Goal: Book appointment/travel/reservation

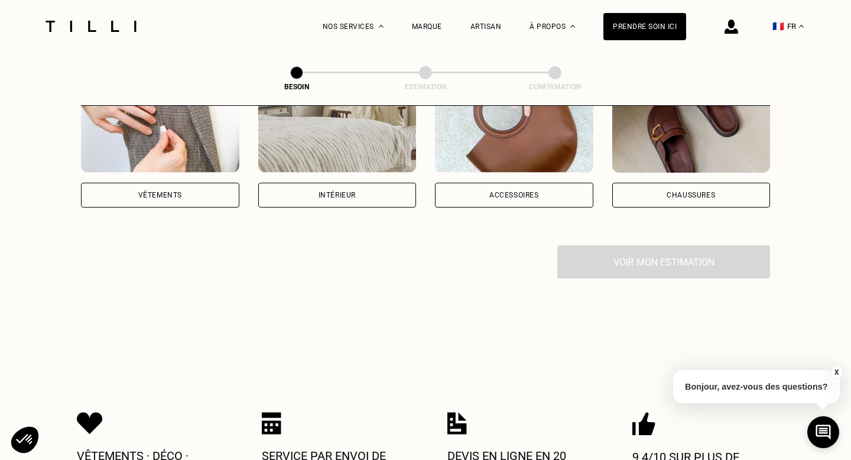
scroll to position [226, 0]
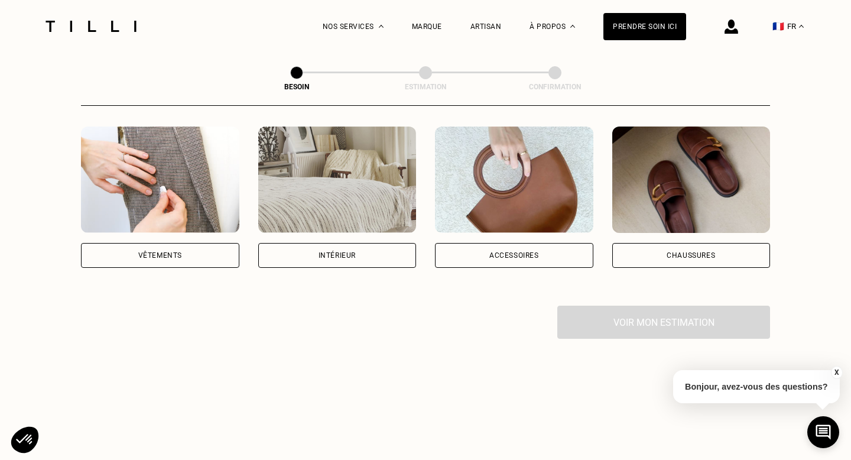
click at [164, 247] on div "Vêtements" at bounding box center [160, 255] width 158 height 25
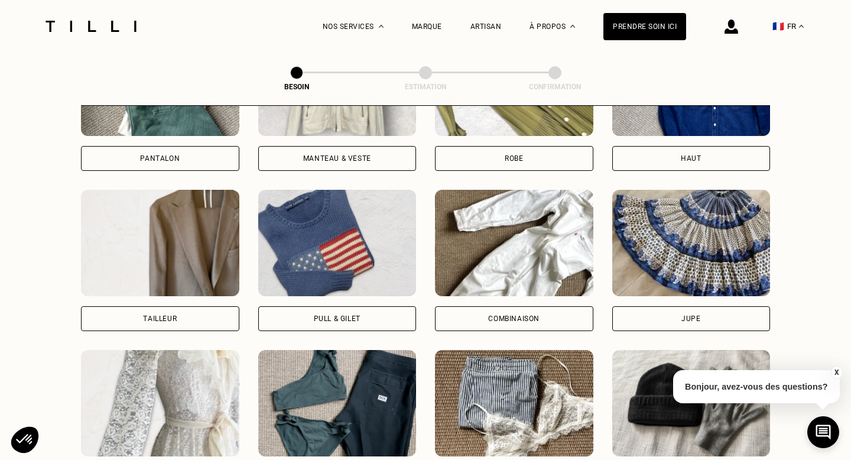
scroll to position [621, 0]
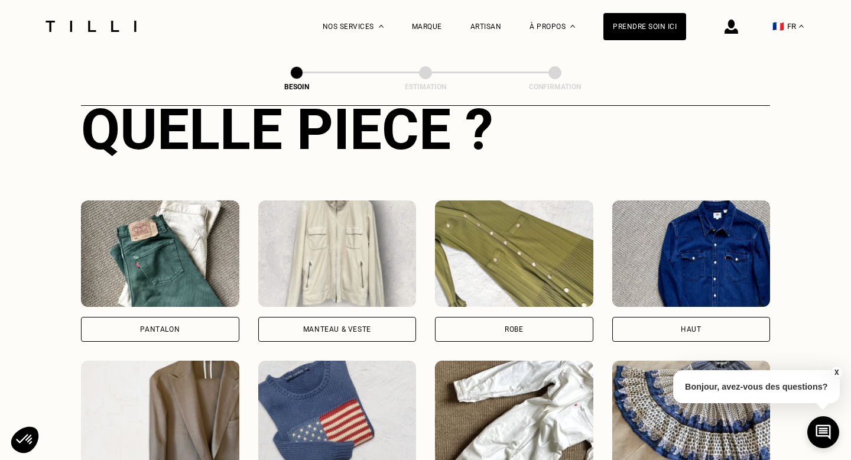
click at [157, 229] on img at bounding box center [160, 253] width 158 height 106
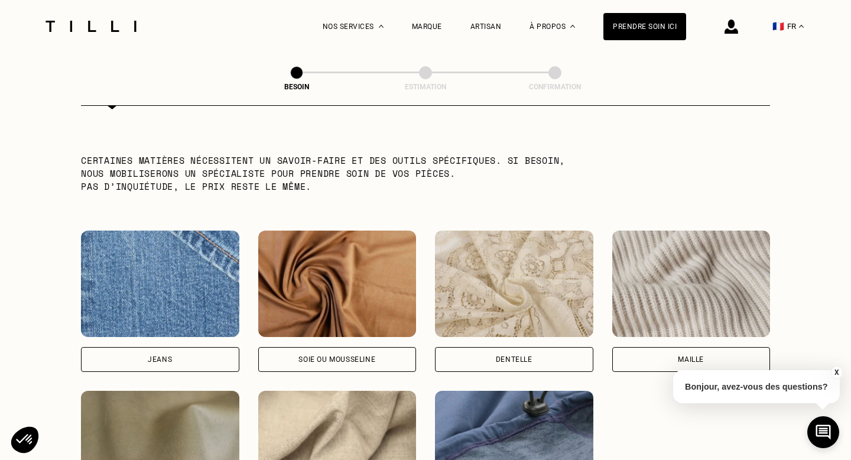
click at [189, 311] on img at bounding box center [160, 284] width 158 height 106
select select "FR"
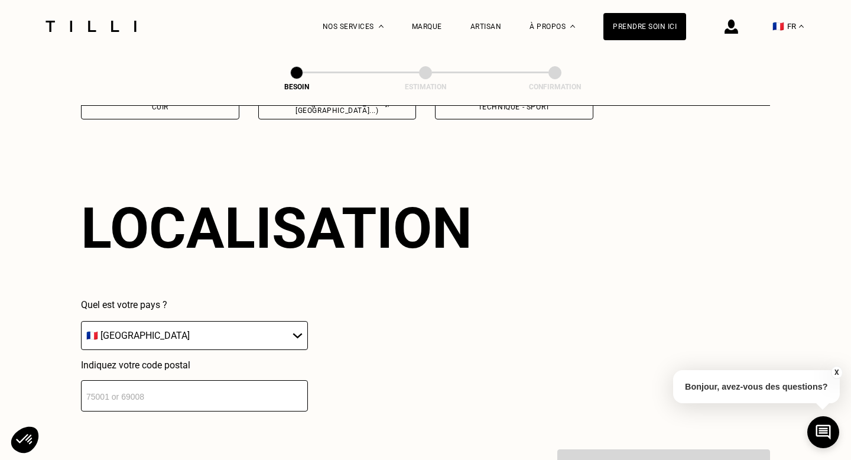
scroll to position [1585, 0]
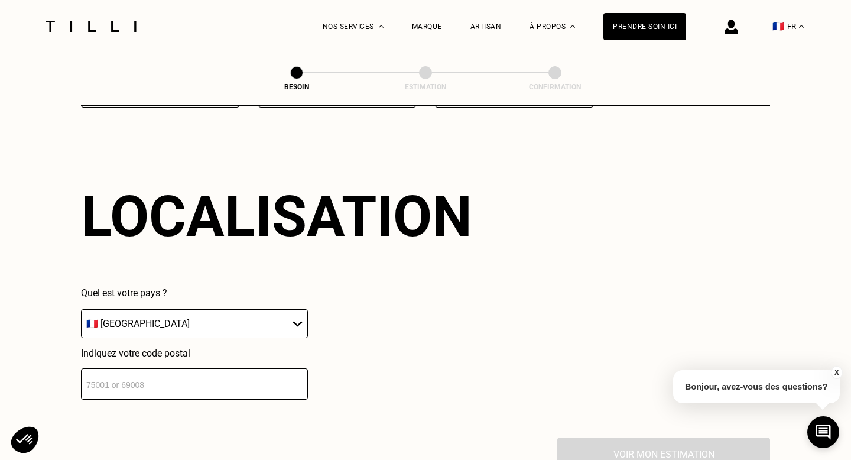
click at [190, 309] on select "🇩🇪 [GEOGRAPHIC_DATA] 🇦🇹 [GEOGRAPHIC_DATA] 🇧🇪 [GEOGRAPHIC_DATA] 🇧🇬 Bulgarie 🇨🇾 C…" at bounding box center [194, 323] width 227 height 29
click at [81, 309] on select "🇩🇪 [GEOGRAPHIC_DATA] 🇦🇹 [GEOGRAPHIC_DATA] 🇧🇪 [GEOGRAPHIC_DATA] 🇧🇬 Bulgarie 🇨🇾 C…" at bounding box center [194, 323] width 227 height 29
click at [166, 368] on input "number" at bounding box center [194, 383] width 227 height 31
type input "92200"
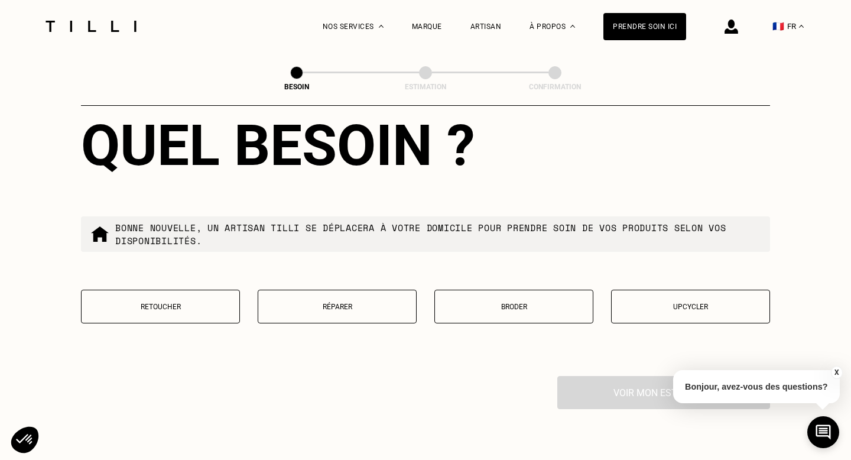
scroll to position [1949, 0]
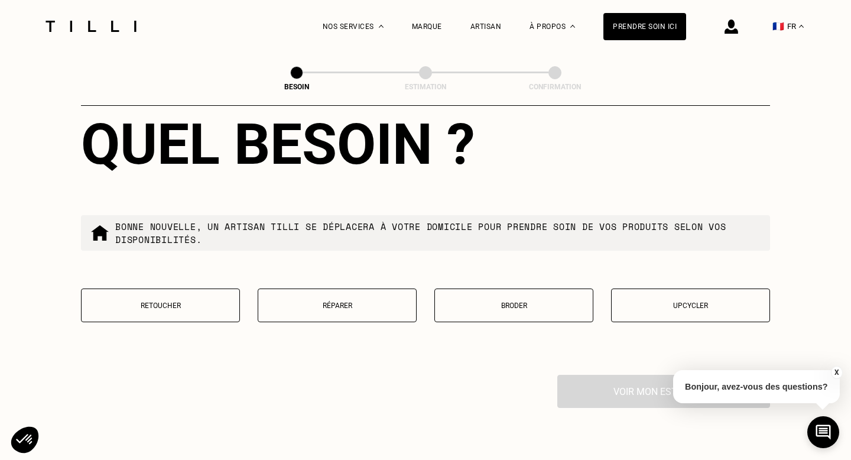
click at [371, 297] on button "Réparer" at bounding box center [337, 305] width 159 height 34
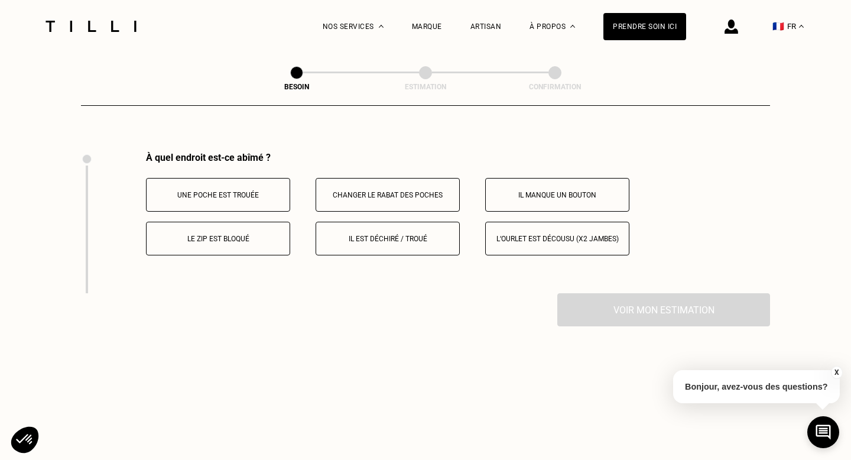
scroll to position [2180, 0]
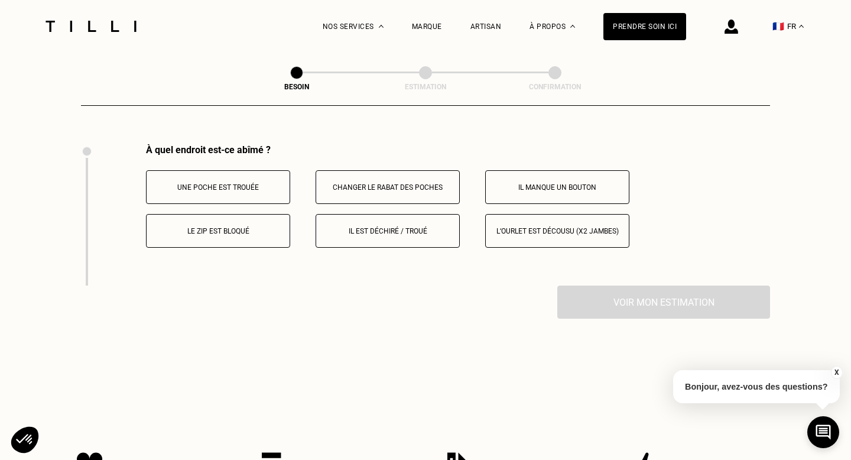
click at [438, 227] on button "Il est déchiré / troué" at bounding box center [388, 231] width 144 height 34
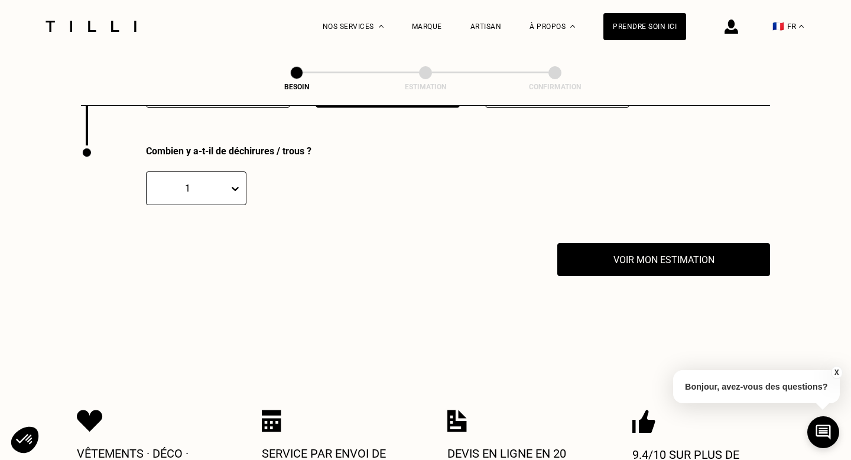
scroll to position [2321, 0]
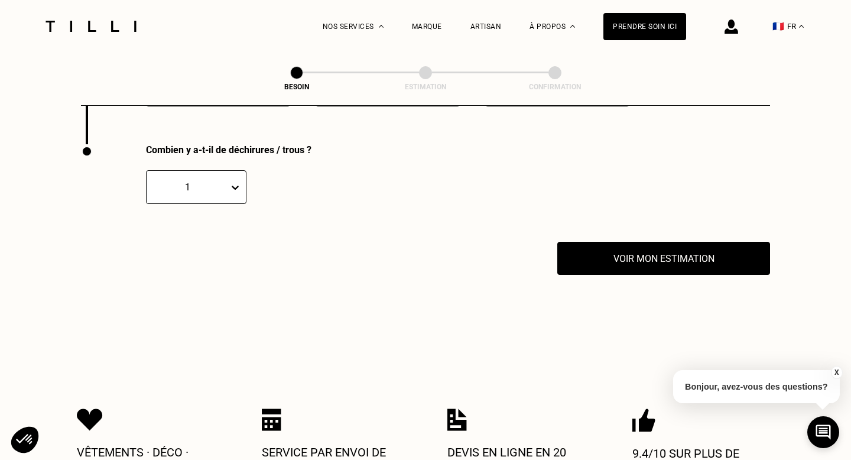
click at [236, 189] on div at bounding box center [237, 187] width 17 height 33
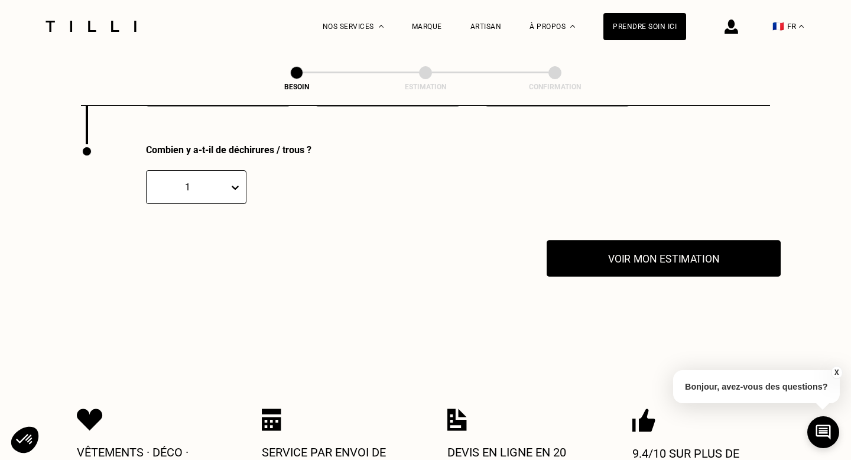
click at [695, 253] on button "Voir mon estimation" at bounding box center [664, 258] width 234 height 37
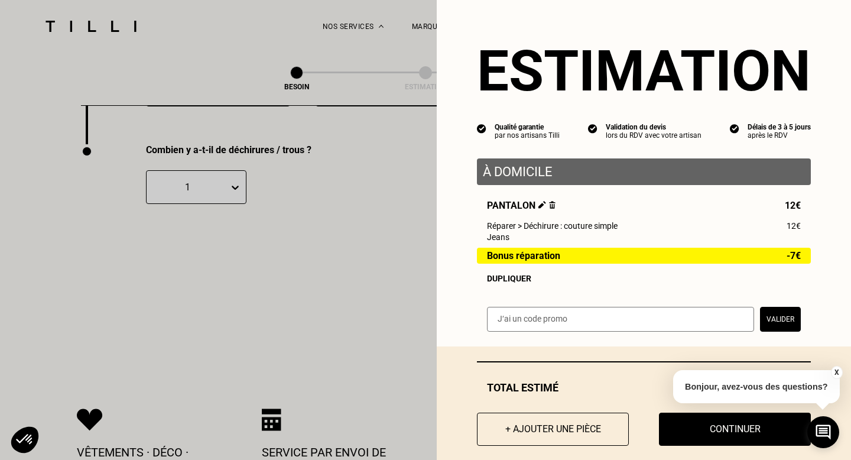
scroll to position [16, 0]
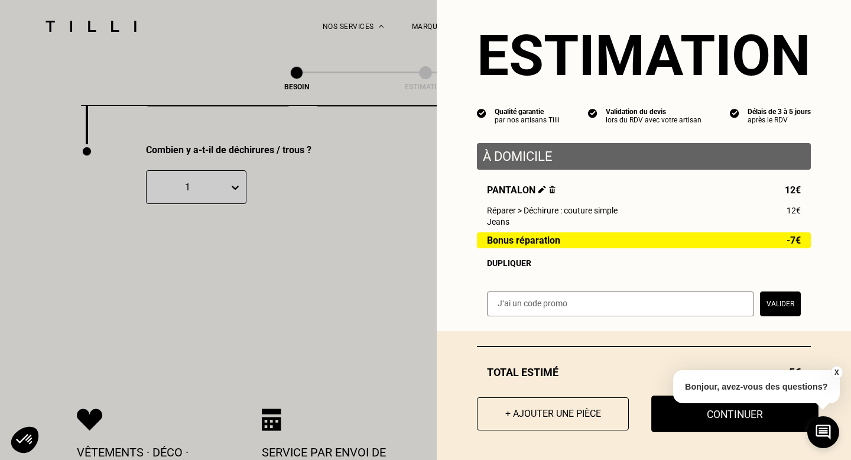
click at [708, 414] on button "Continuer" at bounding box center [734, 413] width 167 height 37
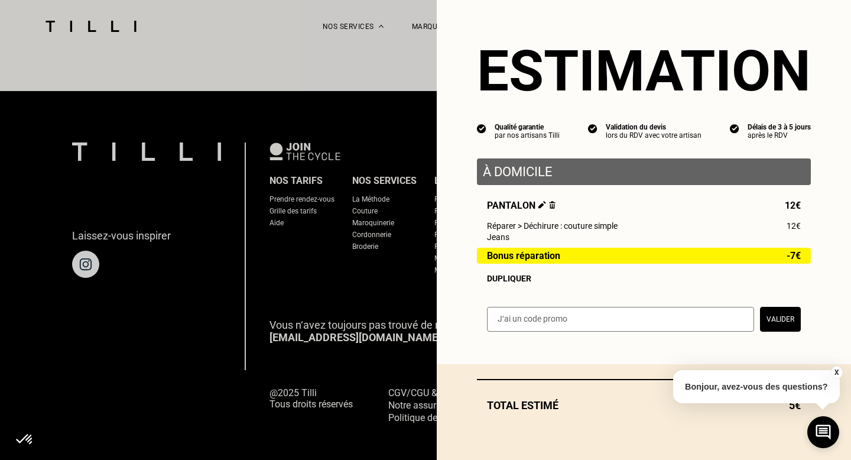
scroll to position [0, 0]
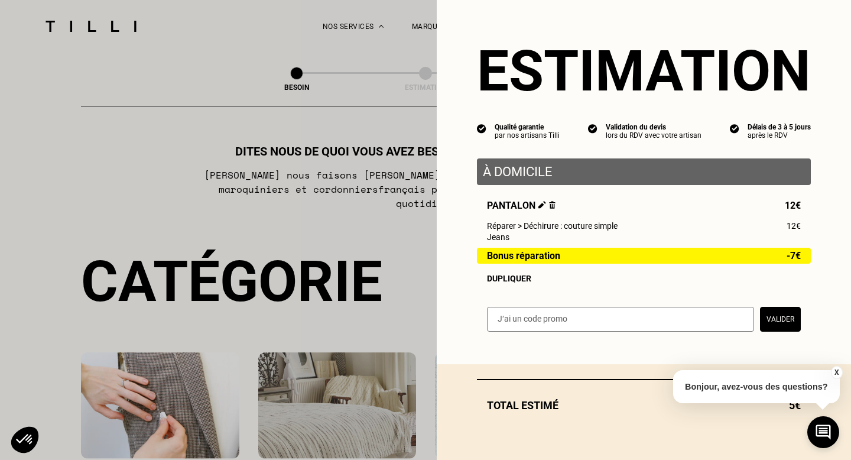
select select "FR"
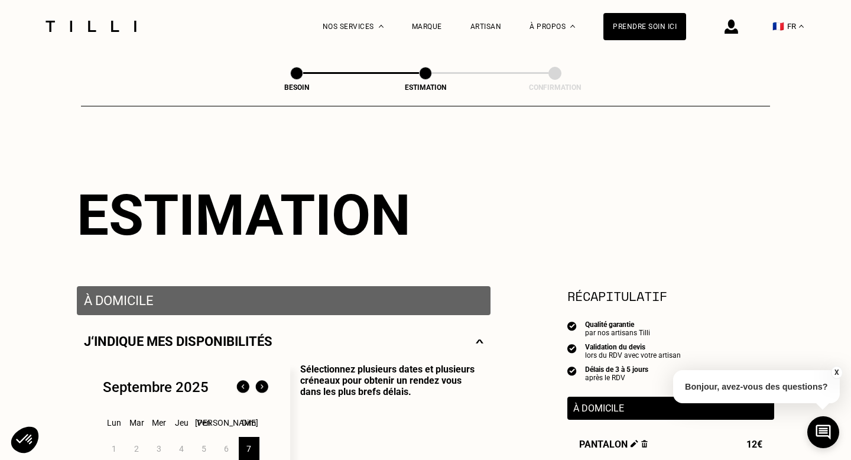
click at [834, 371] on button "X" at bounding box center [836, 372] width 12 height 13
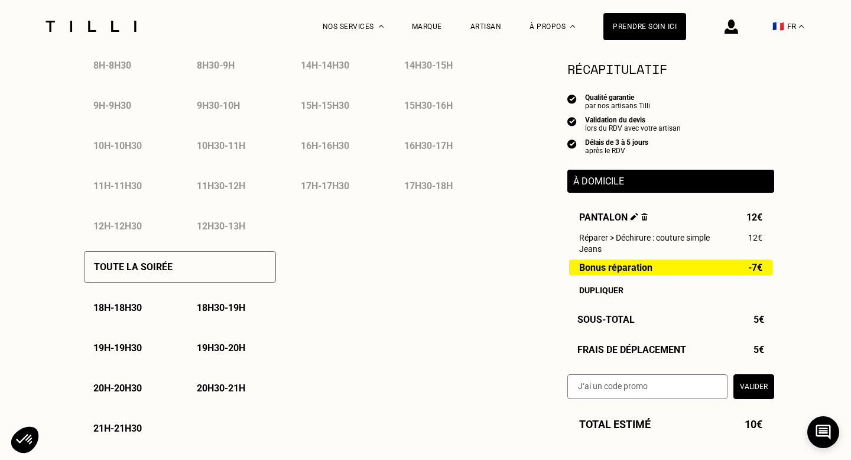
scroll to position [678, 0]
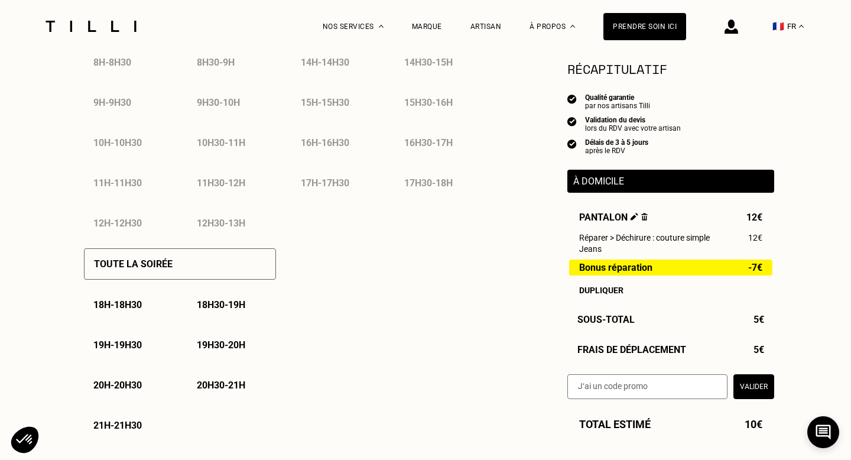
click at [204, 259] on div "Toute la soirée" at bounding box center [180, 263] width 192 height 31
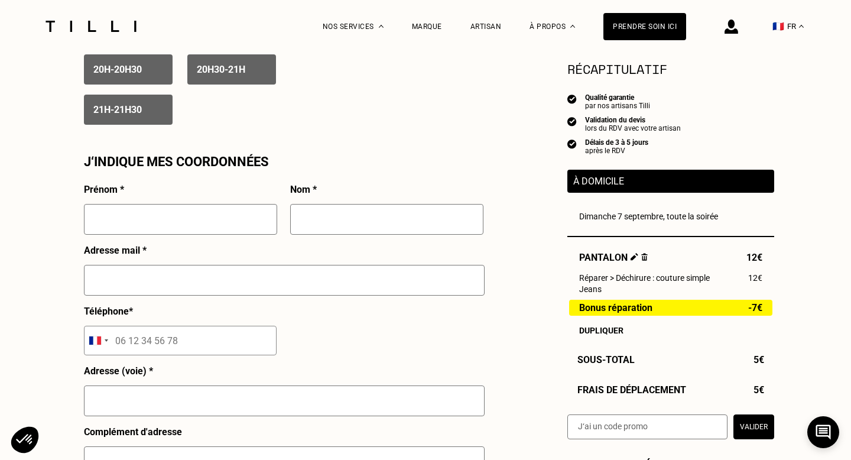
scroll to position [994, 0]
click at [166, 220] on input "text" at bounding box center [180, 218] width 193 height 31
type input "[PERSON_NAME]"
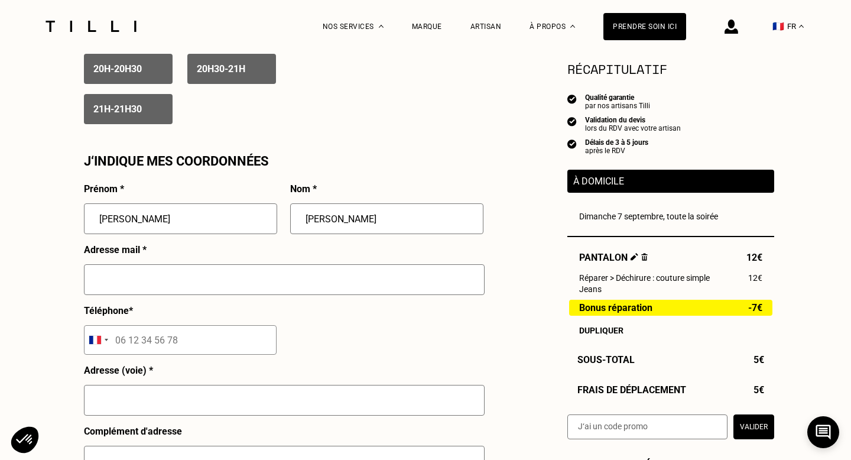
type input "[PERSON_NAME][EMAIL_ADDRESS][DOMAIN_NAME]"
type input "06 58 95 75 32"
type input "[STREET_ADDRESS]"
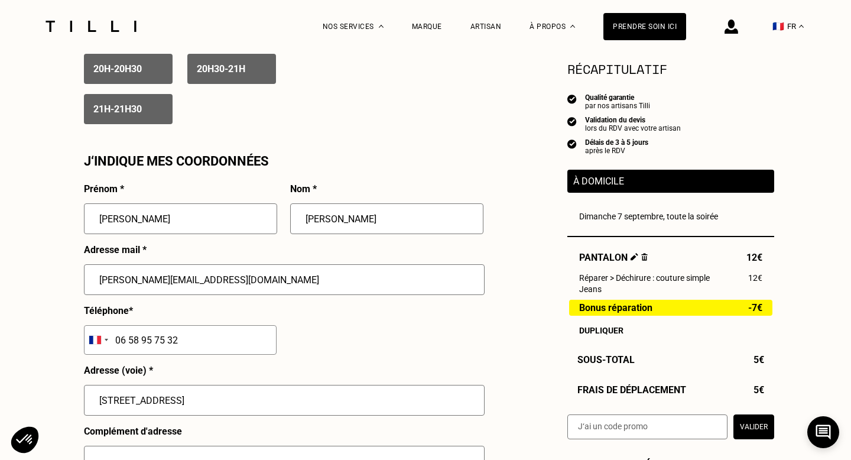
type input "[GEOGRAPHIC_DATA]"
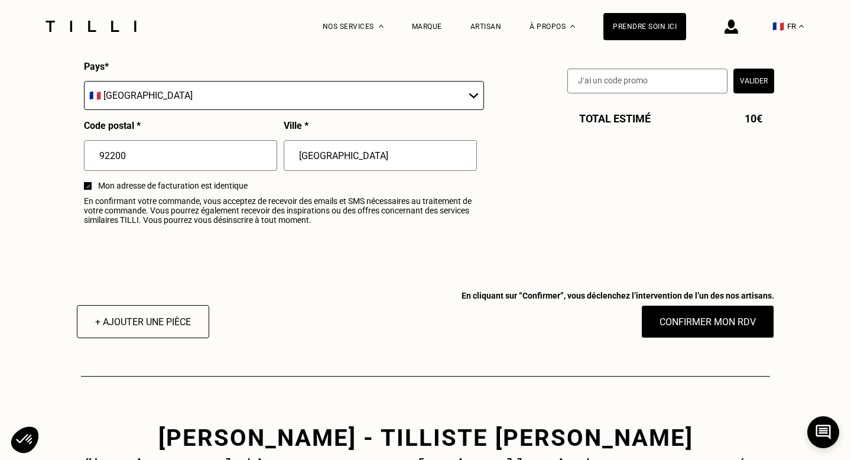
scroll to position [1441, 0]
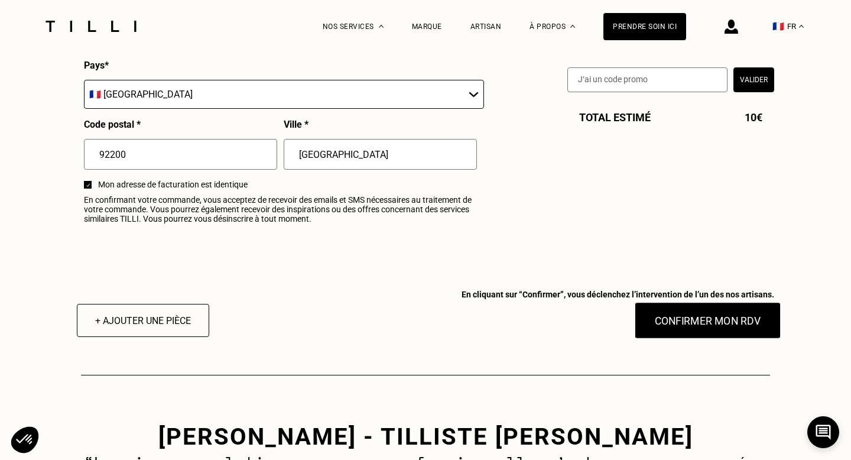
click at [713, 321] on button "Confirmer mon RDV" at bounding box center [708, 320] width 147 height 37
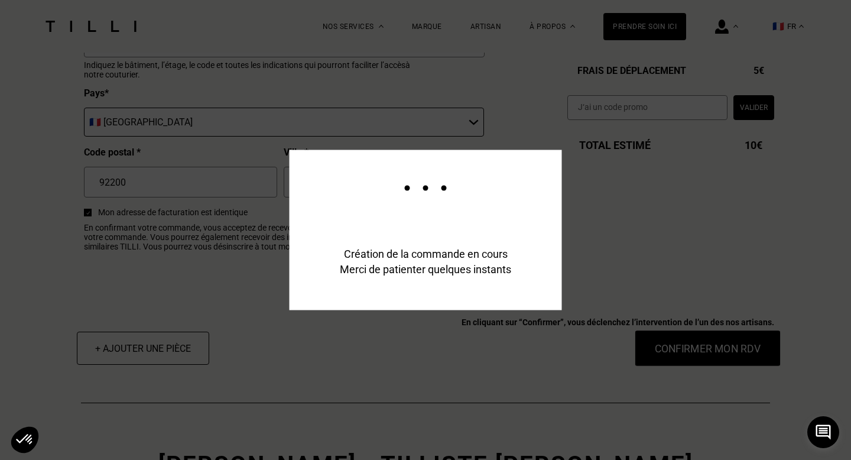
scroll to position [1469, 0]
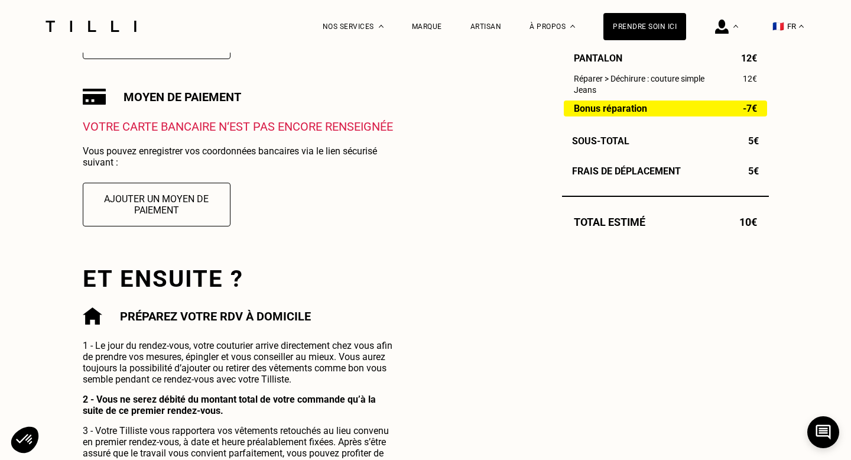
scroll to position [387, 0]
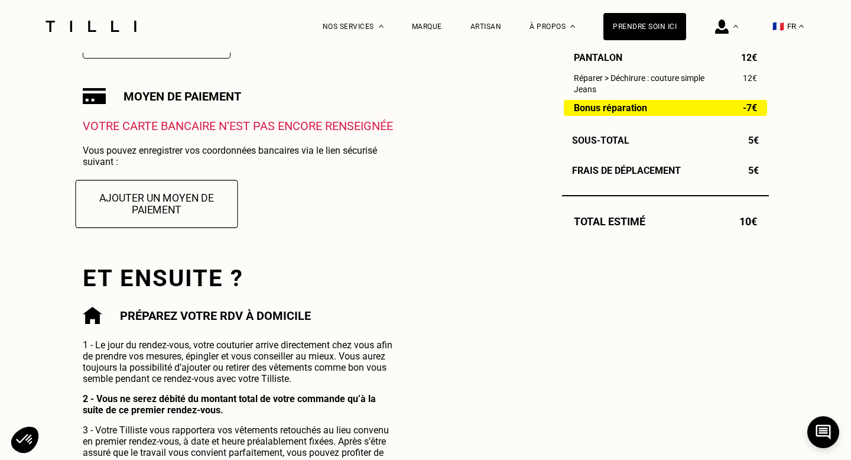
click at [181, 207] on button "Ajouter un moyen de paiement" at bounding box center [156, 204] width 163 height 48
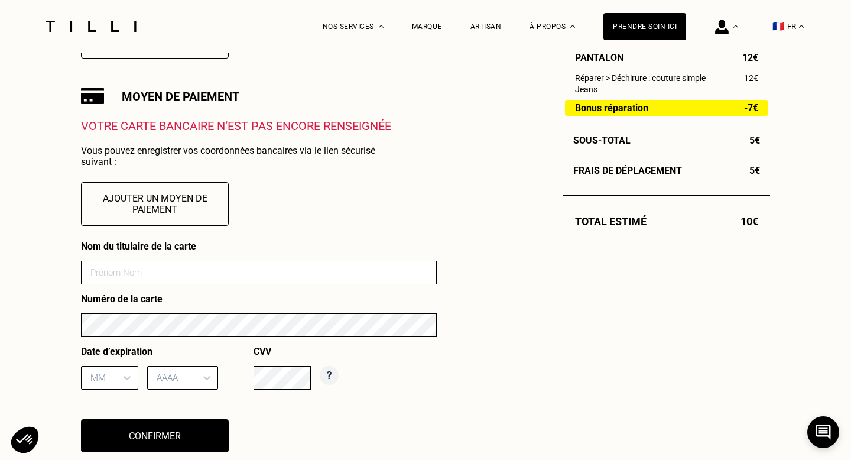
click at [226, 278] on input at bounding box center [259, 273] width 356 height 24
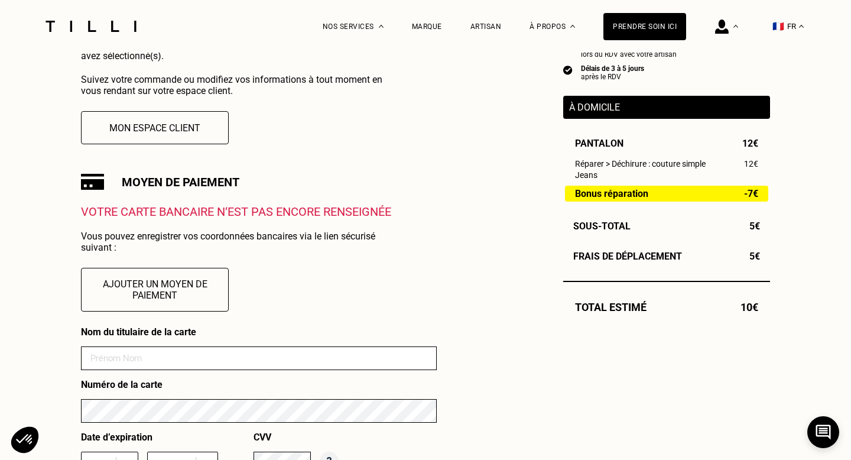
scroll to position [299, 0]
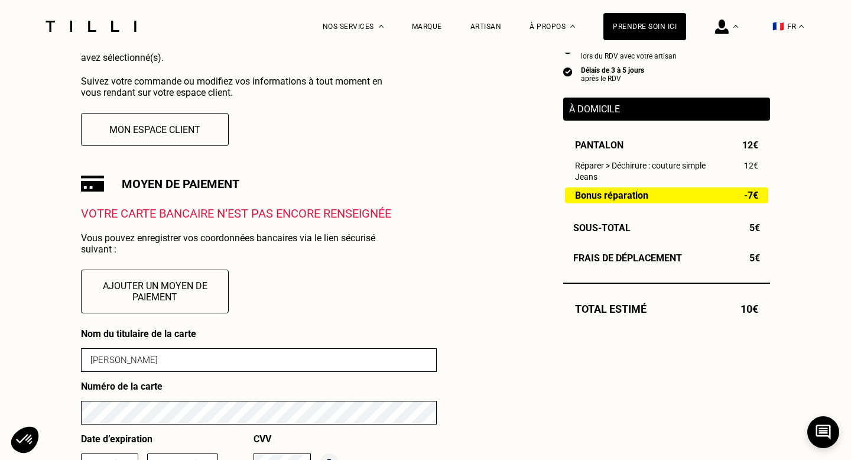
type input "[PERSON_NAME]"
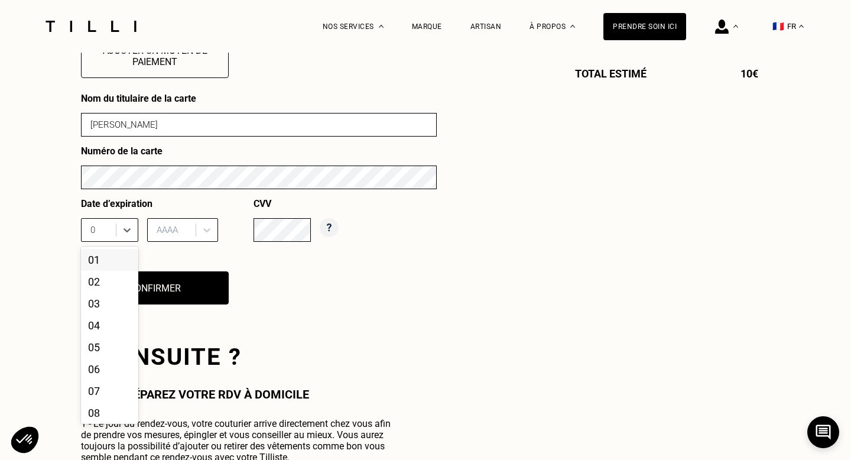
type input "07"
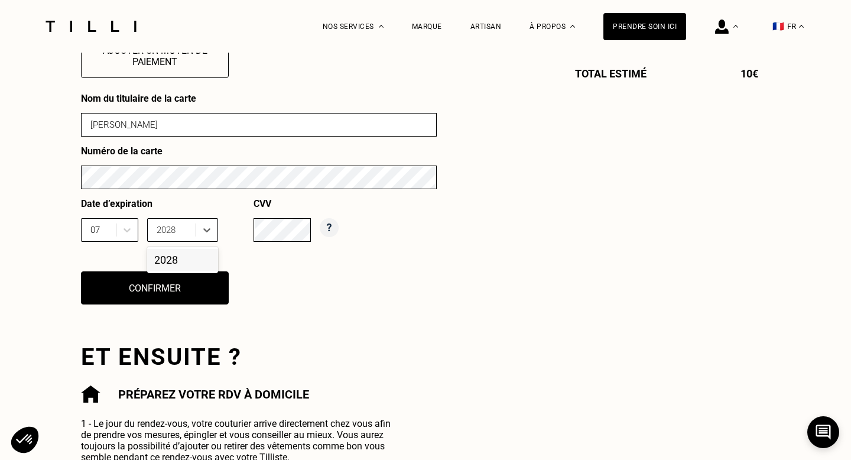
type input "2028"
click at [187, 232] on div at bounding box center [173, 229] width 33 height 13
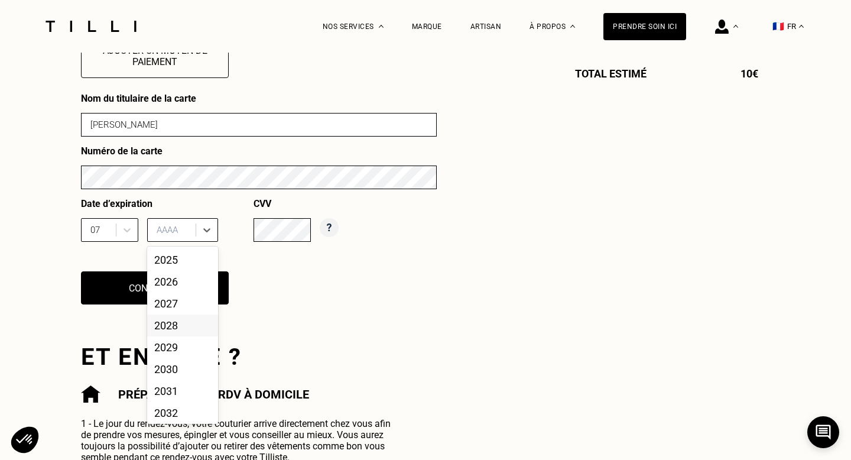
click at [180, 326] on div "2028" at bounding box center [182, 325] width 71 height 22
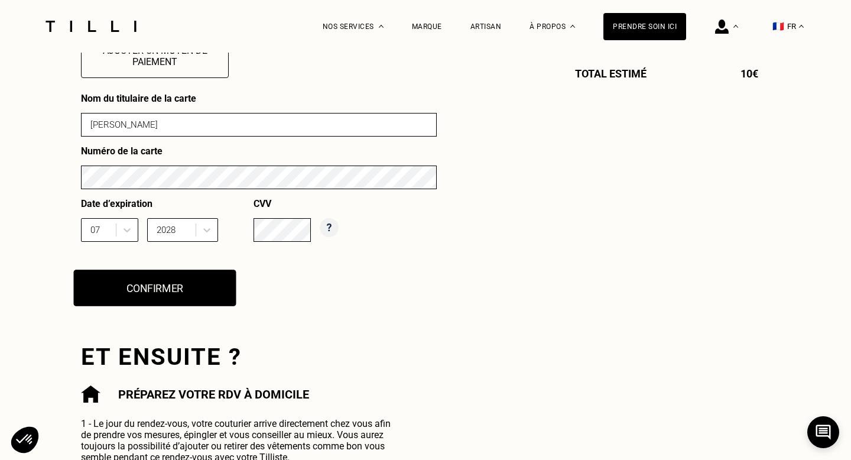
click at [204, 279] on button "Confirmer" at bounding box center [155, 288] width 163 height 37
